Goal: Complete application form

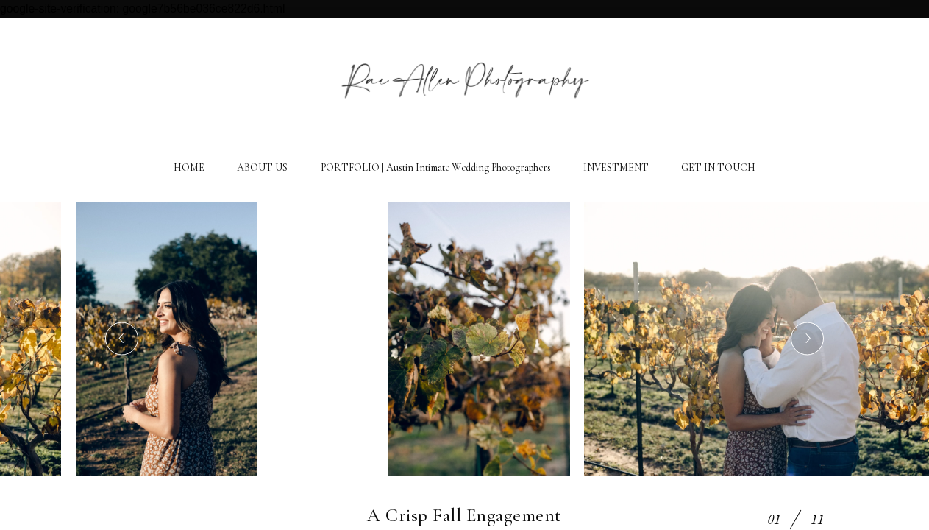
scroll to position [580, 0]
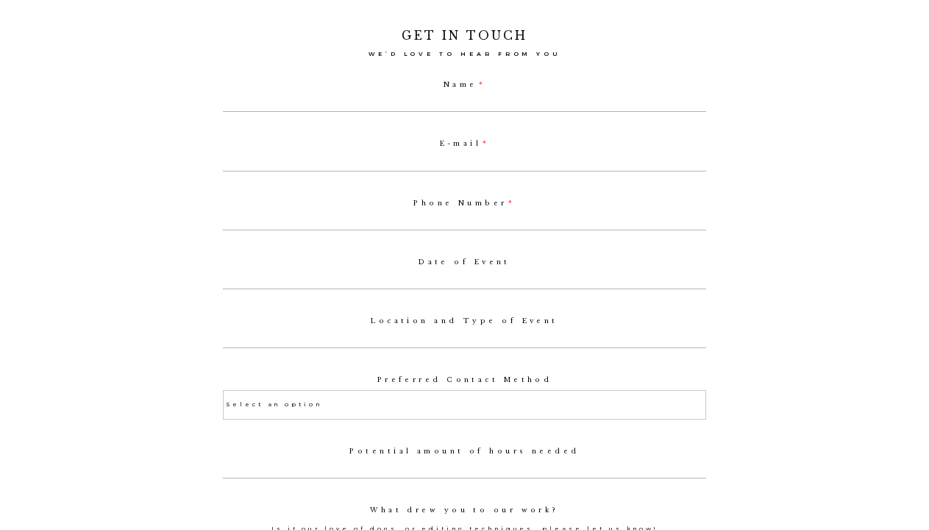
type input "[PERSON_NAME]"
select select
type input "[PERSON_NAME]"
type input "[EMAIL_ADDRESS][DOMAIN_NAME]"
select select
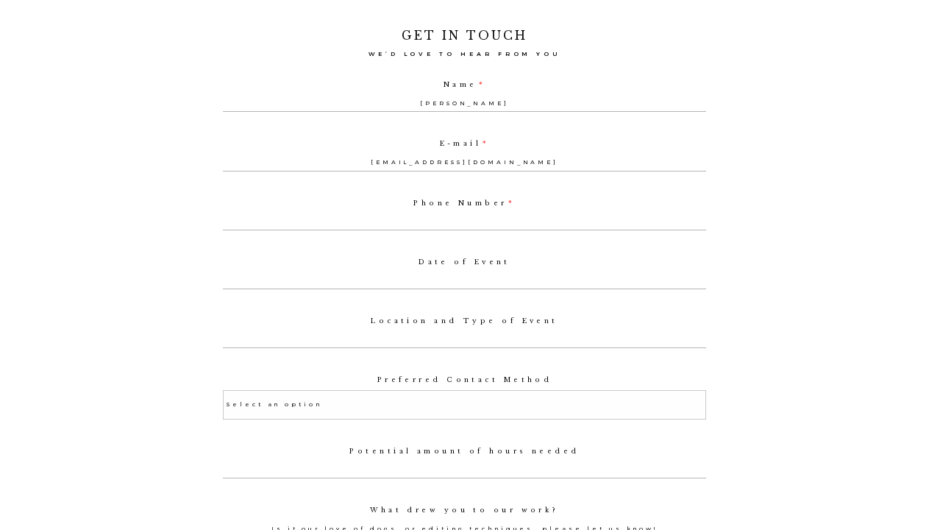
type input "[EMAIL_ADDRESS][DOMAIN_NAME]"
type input "8185551212"
type input "[STREET_ADDRESS]"
select select
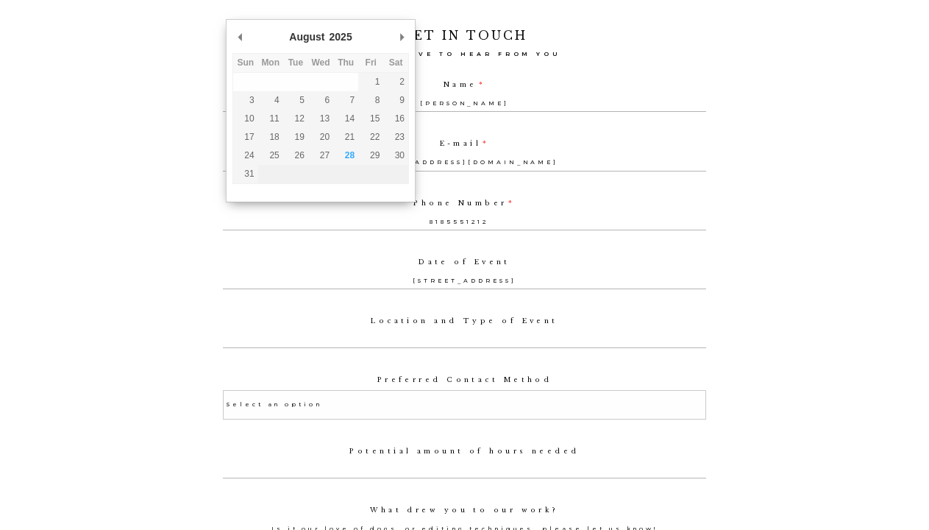
type input "[STREET_ADDRESS]"
select select
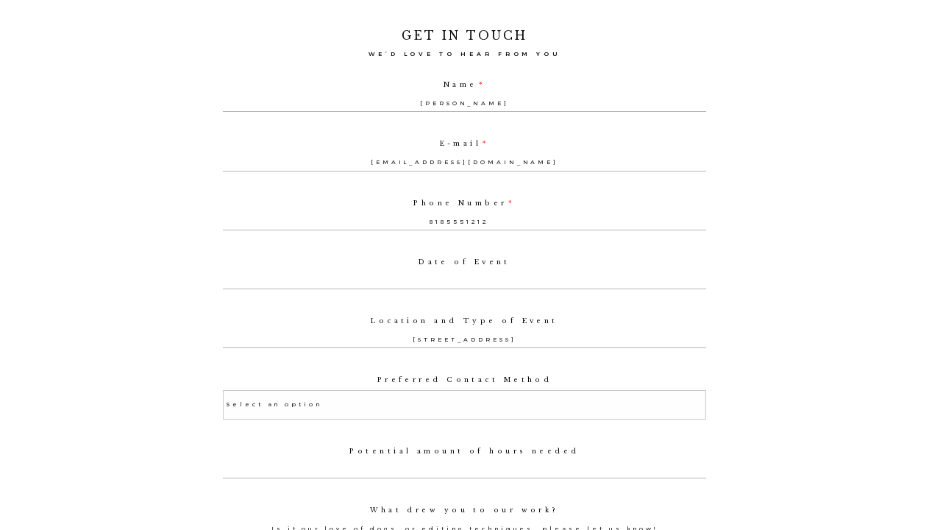
type input "[STREET_ADDRESS]"
type input "random text"
select select
type input "random text"
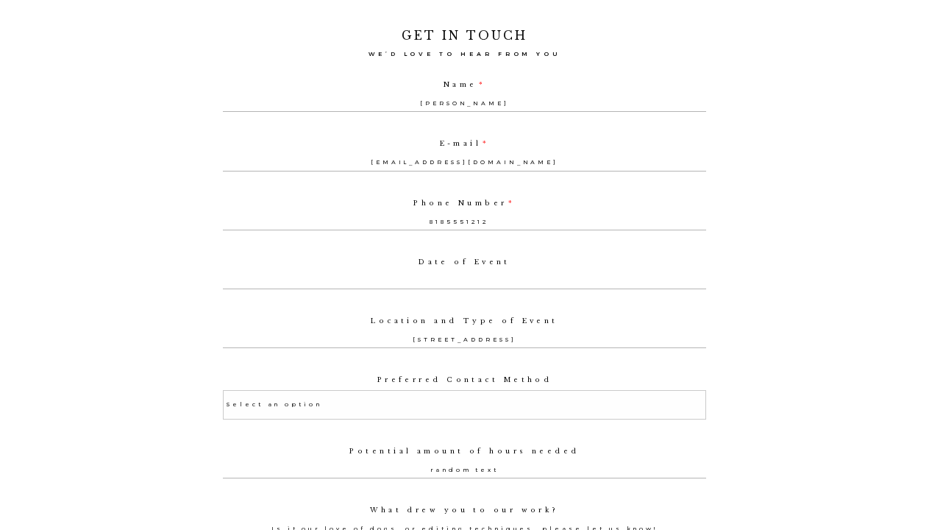
select select
type input "random text"
select select
type textarea "8185551212"
select select "Phone"
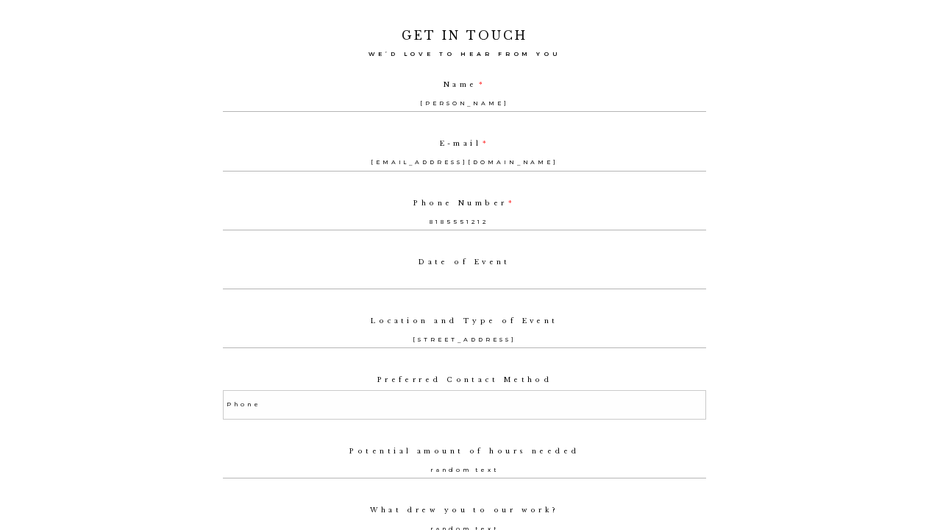
scroll to position [911, 0]
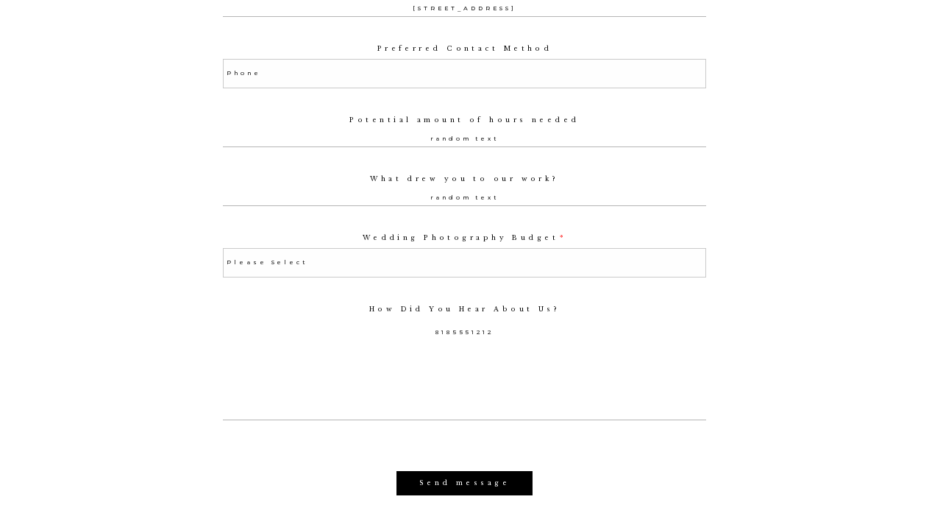
select select "Elopement (3 hours or less)"
select select
